Goal: Task Accomplishment & Management: Manage account settings

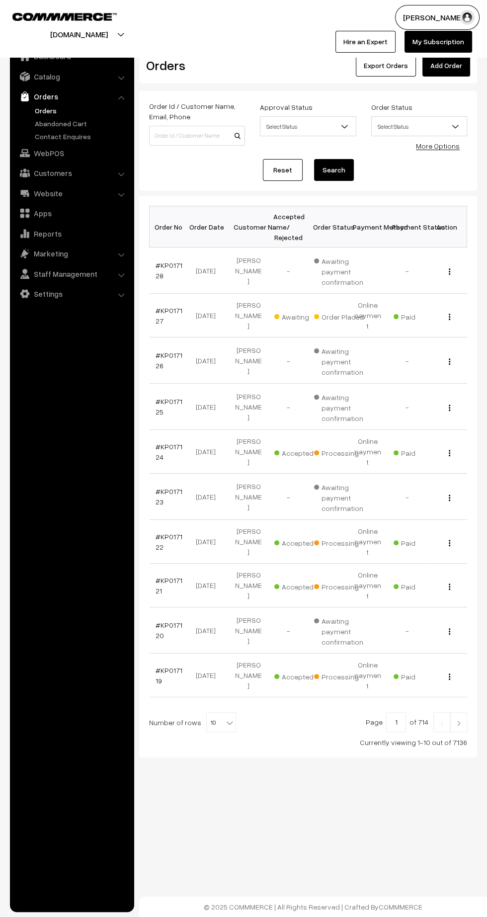
click at [158, 314] on link "#KP017127" at bounding box center [169, 315] width 27 height 19
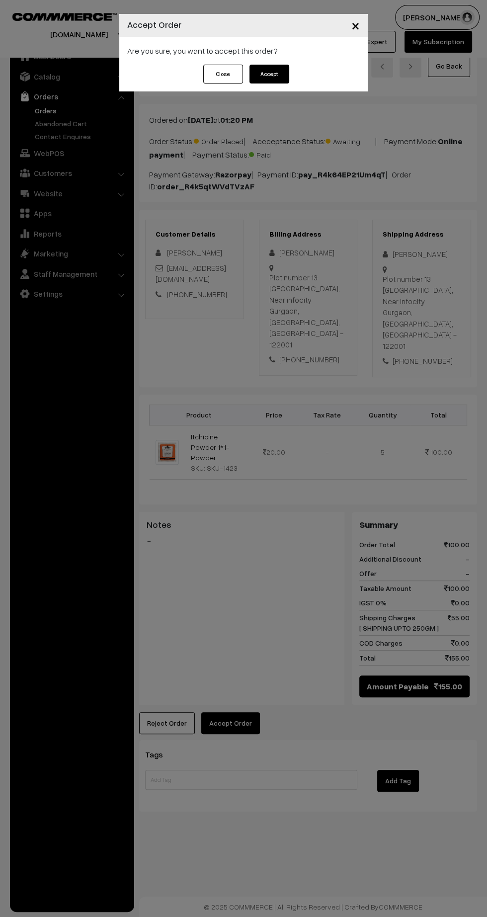
click at [233, 692] on div "× Accept Order Are you sure, you want to accept this order? Close Accept" at bounding box center [243, 458] width 487 height 917
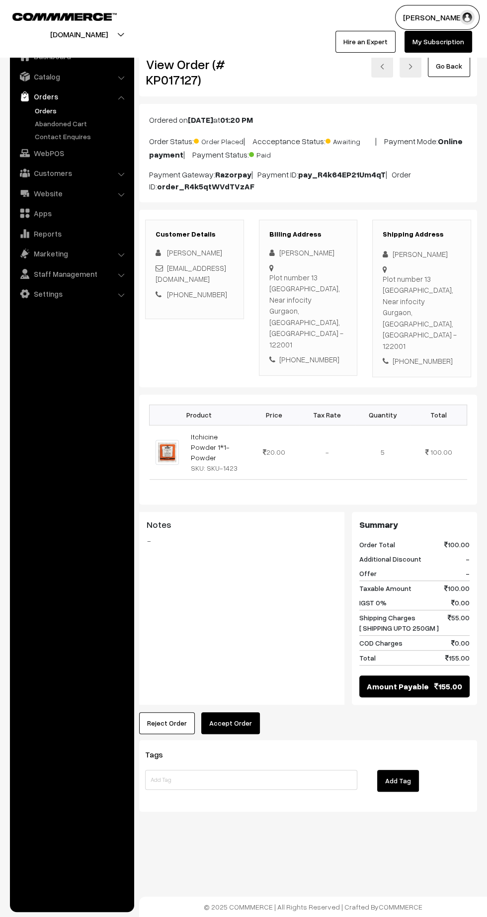
click at [243, 712] on button "Accept Order" at bounding box center [230, 723] width 59 height 22
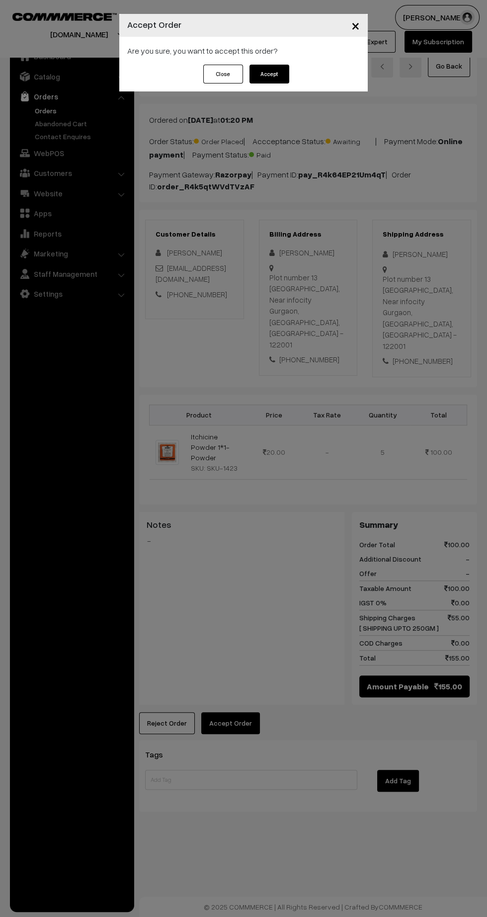
click at [280, 75] on button "Accept" at bounding box center [269, 74] width 40 height 19
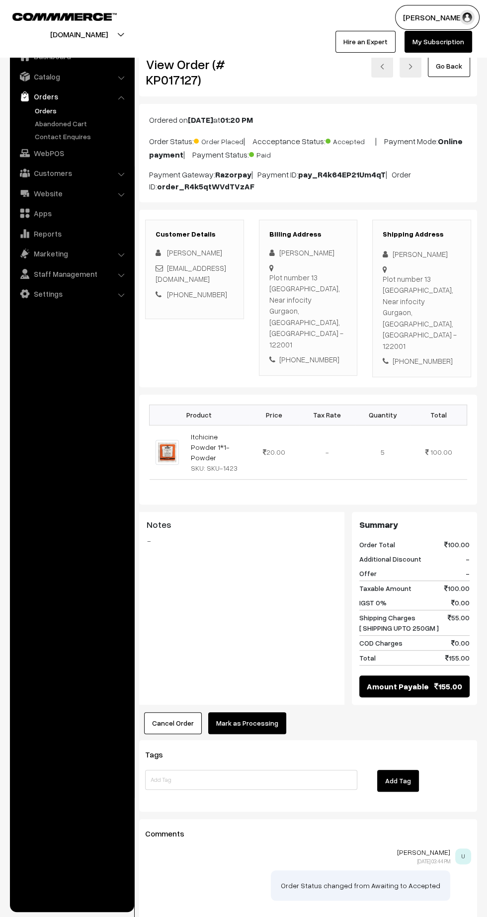
click at [254, 712] on button "Mark as Processing" at bounding box center [247, 723] width 78 height 22
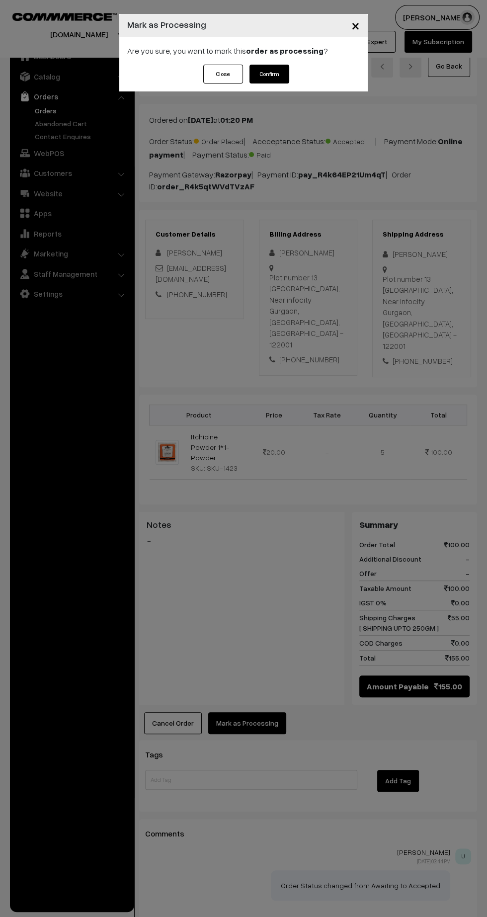
click at [288, 79] on button "Confirm" at bounding box center [269, 74] width 40 height 19
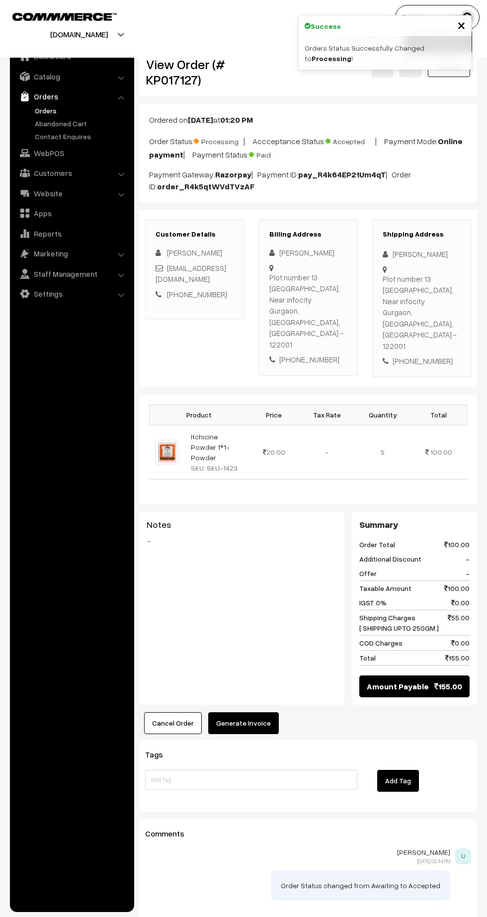
click at [248, 712] on button "Generate Invoice" at bounding box center [243, 723] width 71 height 22
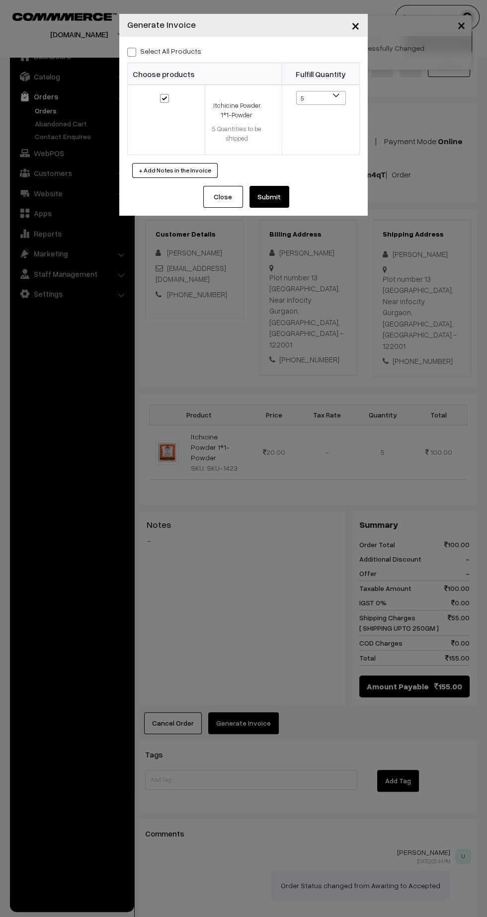
click at [276, 194] on button "Submit" at bounding box center [269, 197] width 40 height 22
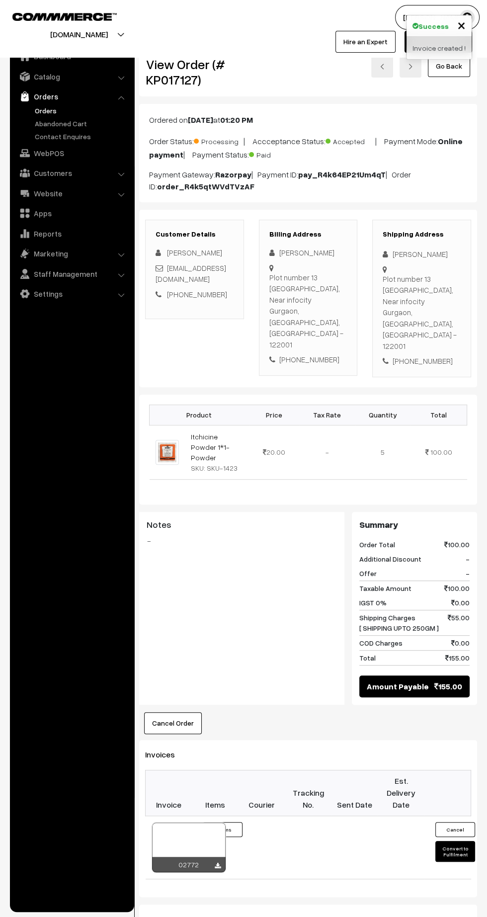
click at [217, 863] on icon at bounding box center [218, 866] width 6 height 6
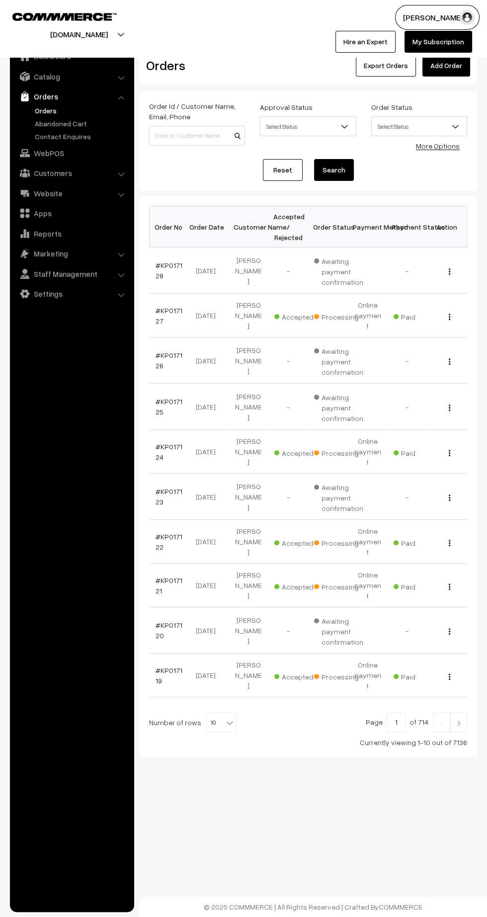
click at [158, 442] on link "#KP017124" at bounding box center [169, 451] width 27 height 19
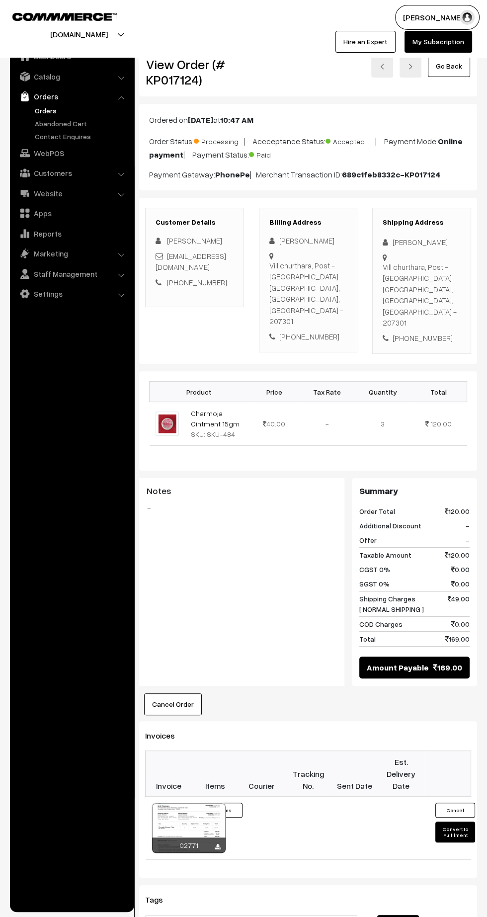
click at [217, 844] on icon at bounding box center [218, 847] width 6 height 6
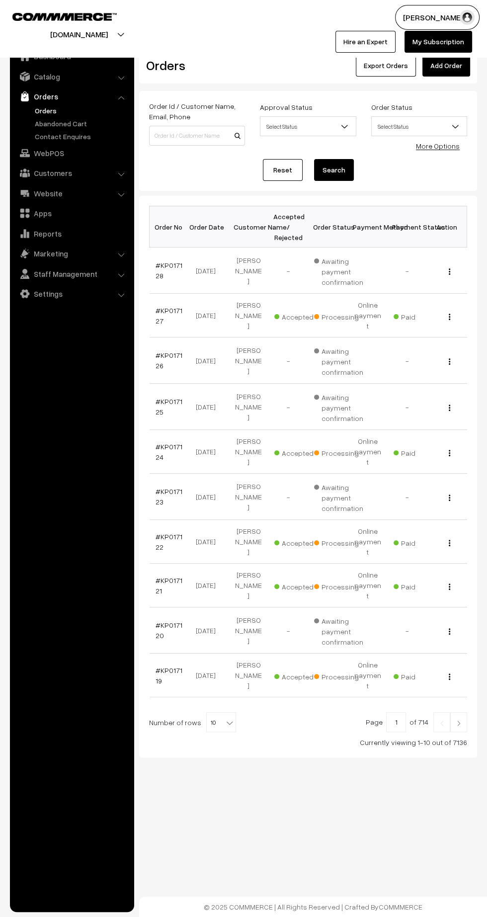
click at [459, 712] on link at bounding box center [458, 722] width 17 height 20
